Goal: Check status: Check status

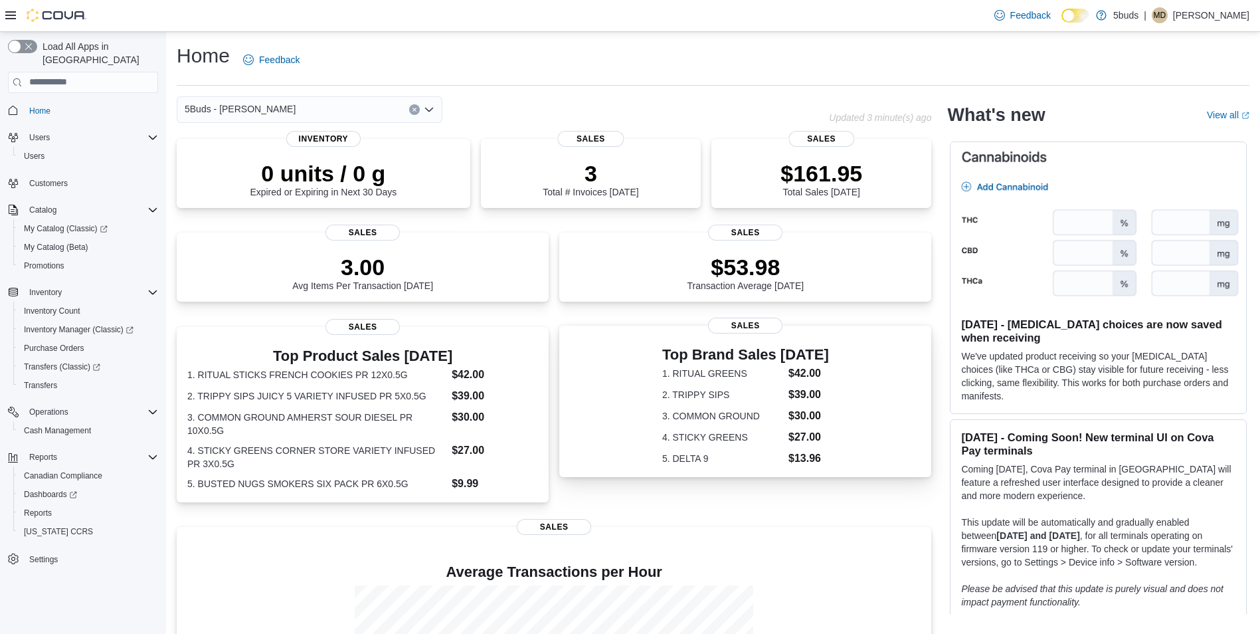
drag, startPoint x: 0, startPoint y: 0, endPoint x: 744, endPoint y: 450, distance: 870.0
click at [744, 450] on dl "1. RITUAL GREENS $42.00 2. TRIPPY SIPS $39.00 3. COMMON GROUND $30.00 4. STICKY…" at bounding box center [745, 415] width 167 height 101
